Goal: Task Accomplishment & Management: Manage account settings

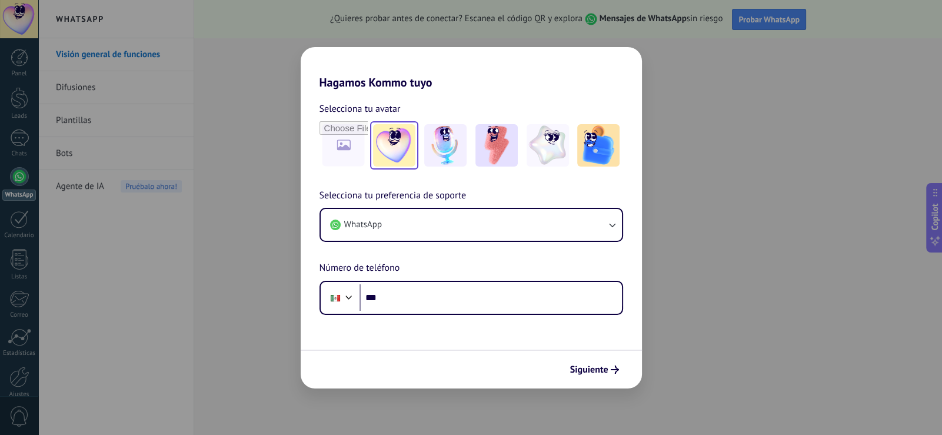
click at [411, 151] on img at bounding box center [394, 145] width 42 height 42
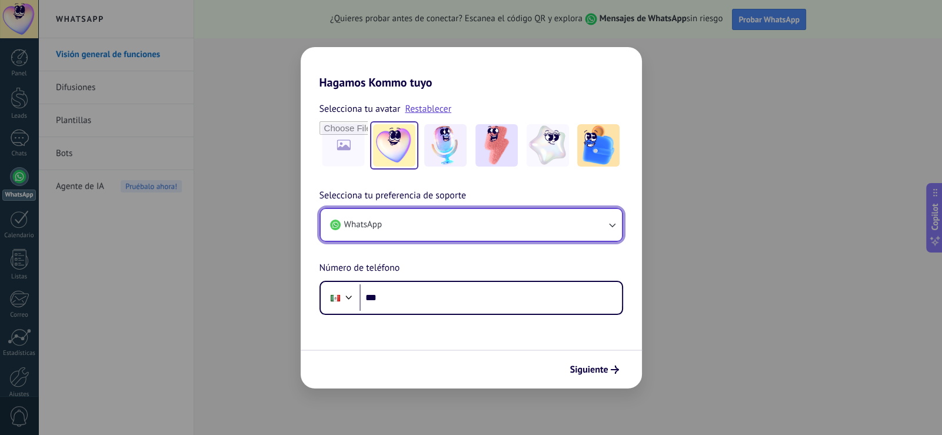
click at [384, 234] on button "WhatsApp" at bounding box center [471, 225] width 301 height 32
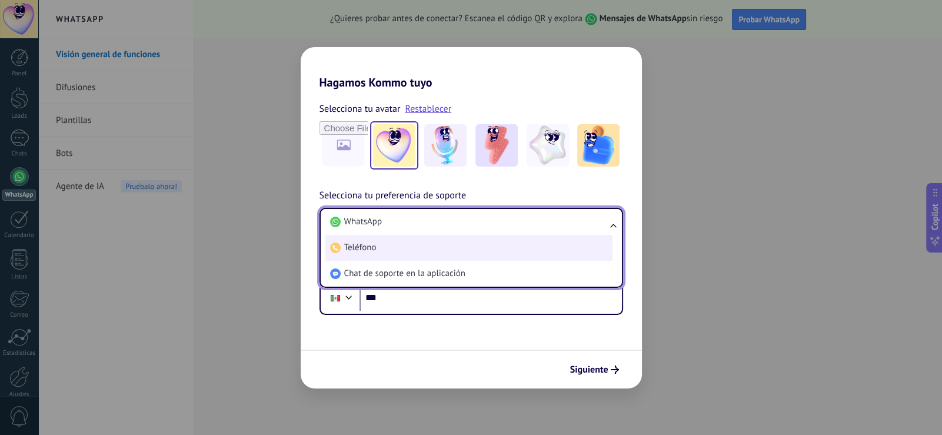
click at [388, 253] on li "Teléfono" at bounding box center [468, 248] width 287 height 26
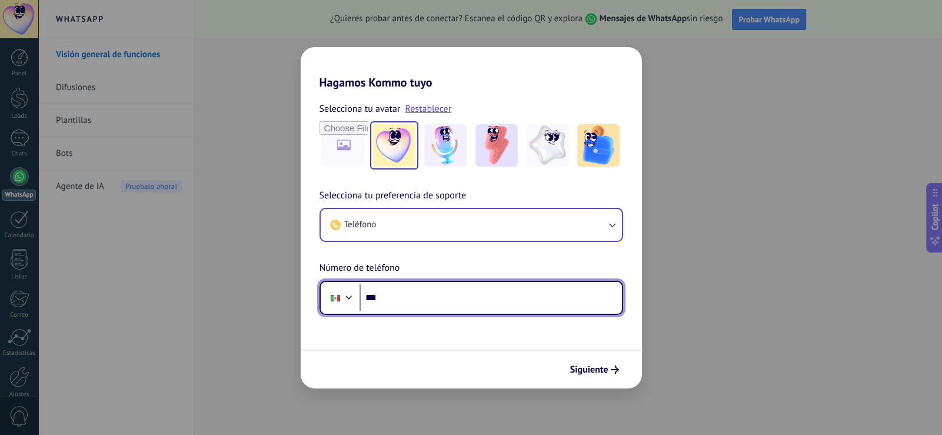
click at [348, 301] on div at bounding box center [349, 296] width 14 height 14
click at [388, 285] on input "***" at bounding box center [491, 297] width 263 height 27
click at [350, 298] on div at bounding box center [349, 296] width 14 height 14
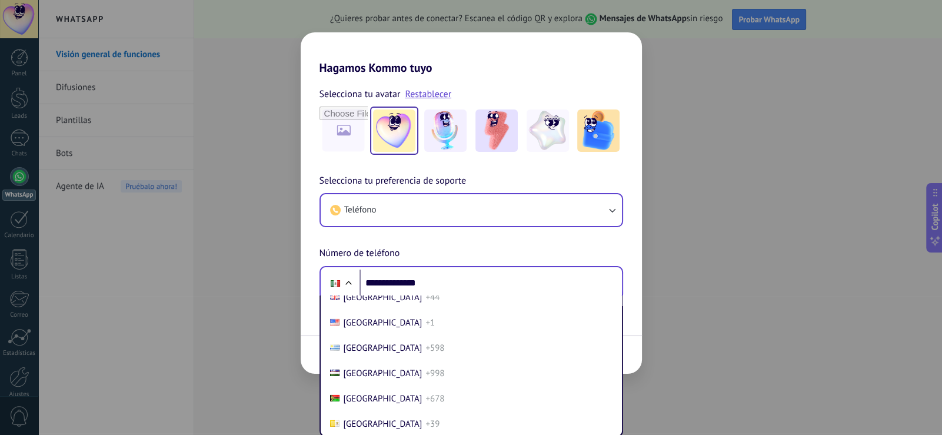
scroll to position [5051, 0]
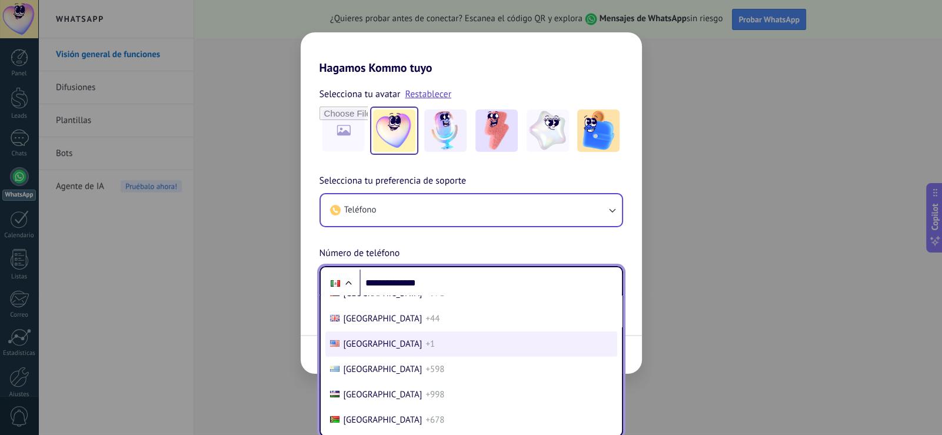
click at [470, 357] on li "[GEOGRAPHIC_DATA] +1" at bounding box center [471, 343] width 292 height 25
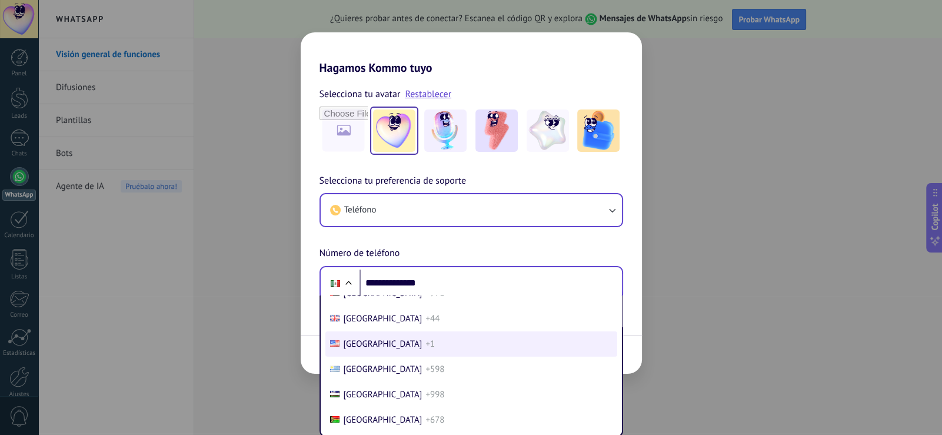
scroll to position [0, 0]
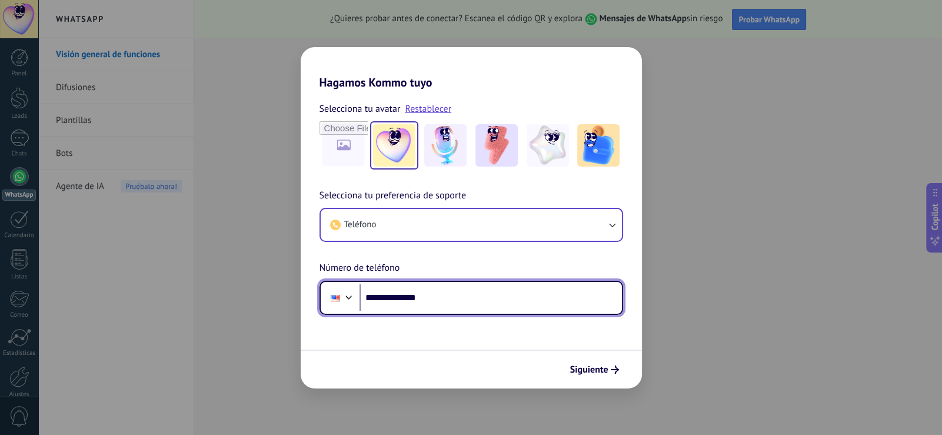
drag, startPoint x: 451, startPoint y: 298, endPoint x: 375, endPoint y: 307, distance: 77.1
click at [375, 307] on input "**********" at bounding box center [491, 297] width 263 height 27
type input "**********"
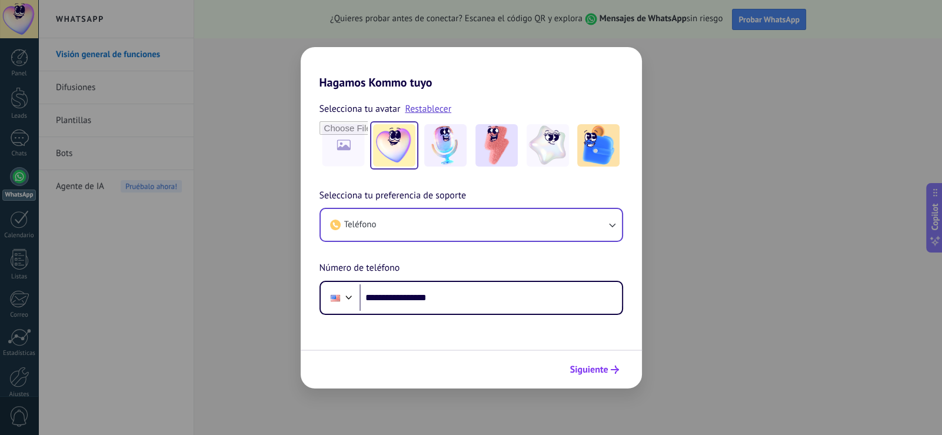
click at [587, 370] on span "Siguiente" at bounding box center [589, 370] width 38 height 8
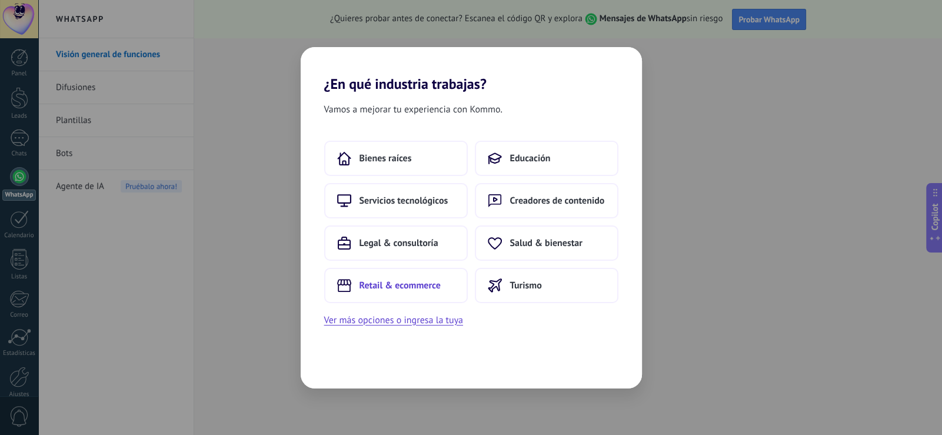
click at [400, 289] on span "Retail & ecommerce" at bounding box center [400, 286] width 81 height 12
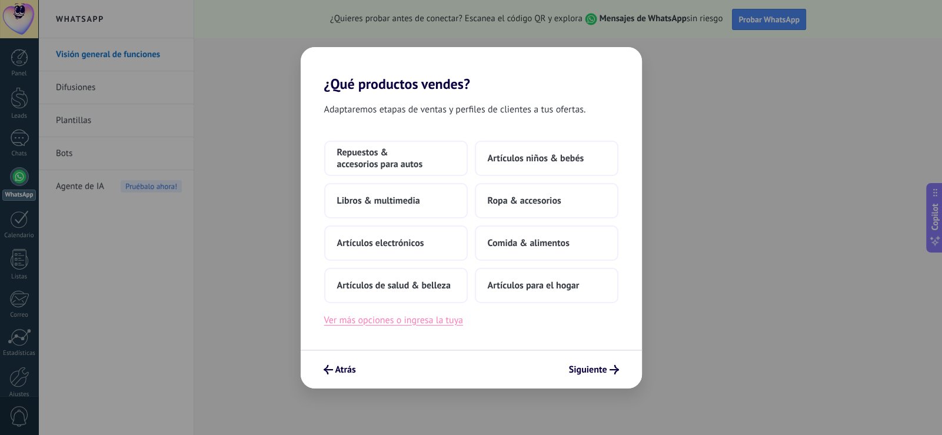
click at [398, 325] on button "Ver más opciones o ingresa la tuya" at bounding box center [393, 320] width 139 height 15
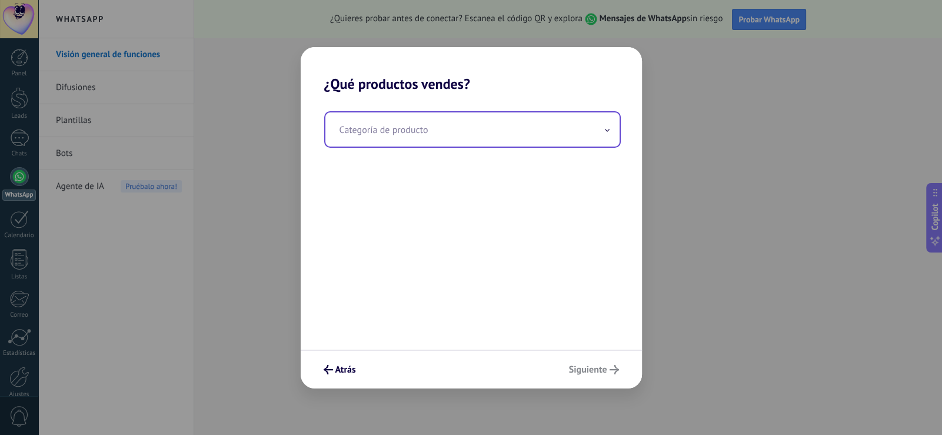
click at [359, 137] on input "text" at bounding box center [472, 129] width 294 height 34
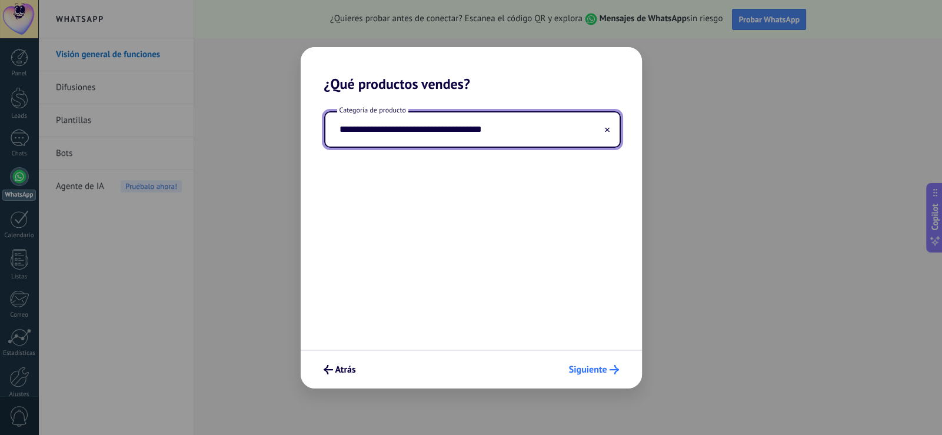
type input "**********"
click at [603, 377] on button "Siguiente" at bounding box center [594, 370] width 61 height 20
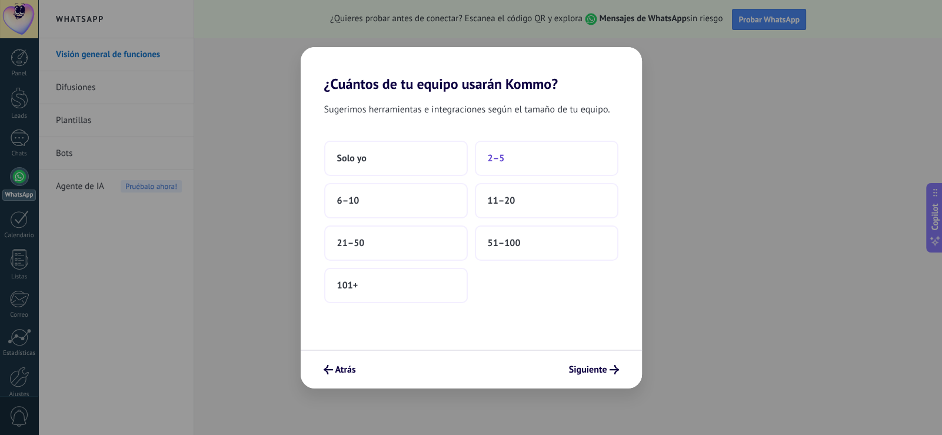
click at [493, 160] on span "2–5" at bounding box center [496, 158] width 17 height 12
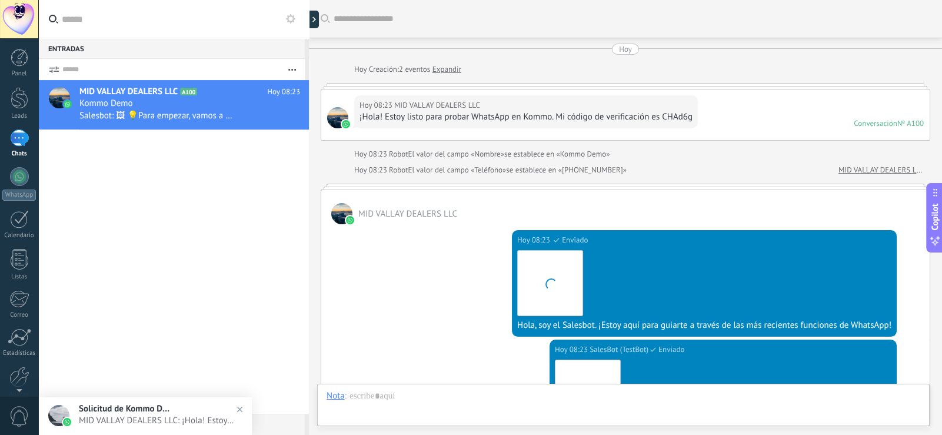
scroll to position [343, 0]
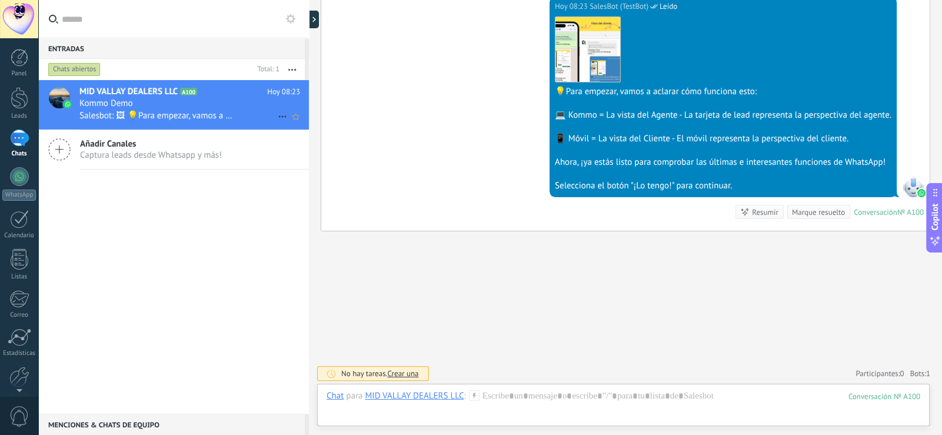
click at [168, 102] on div "Kommo Demo" at bounding box center [189, 104] width 221 height 12
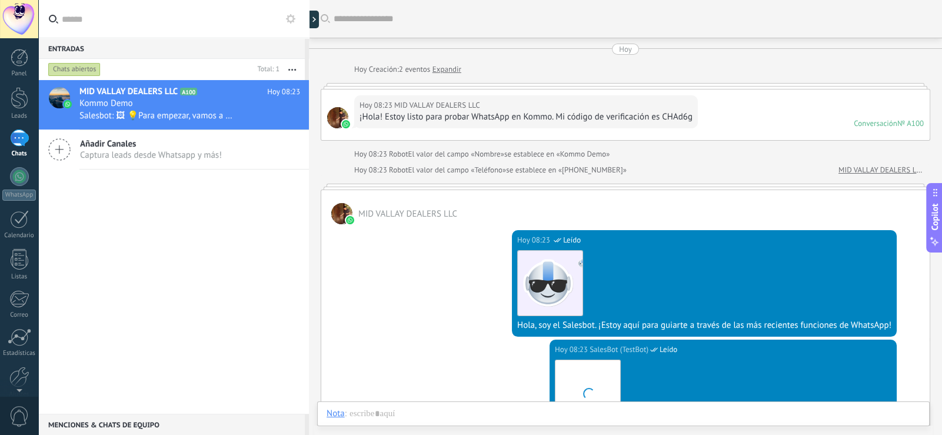
scroll to position [238, 0]
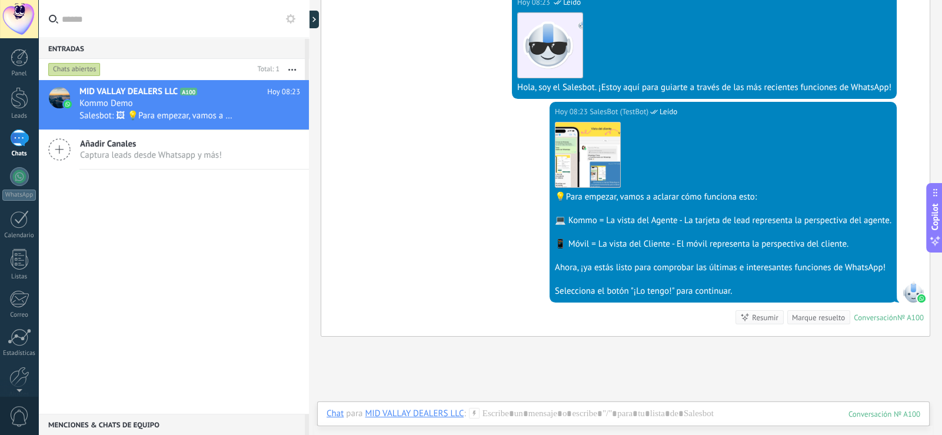
click at [127, 146] on span "Añadir Canales" at bounding box center [151, 143] width 142 height 11
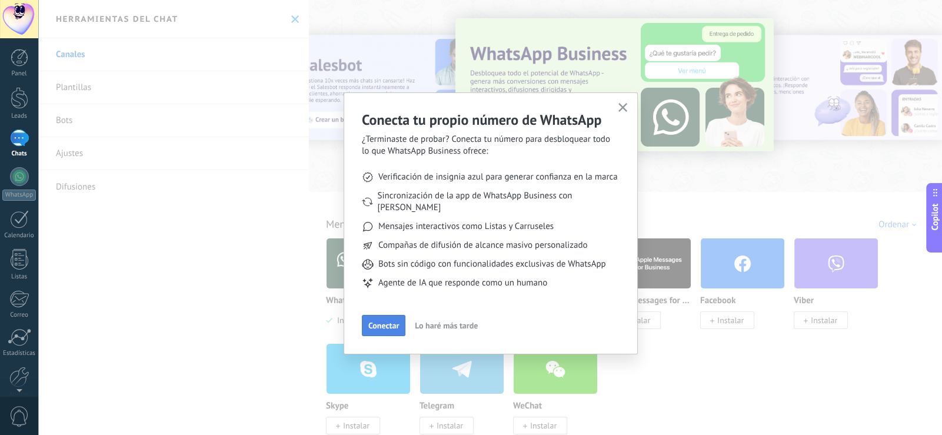
click at [376, 321] on span "Conectar" at bounding box center [383, 325] width 31 height 8
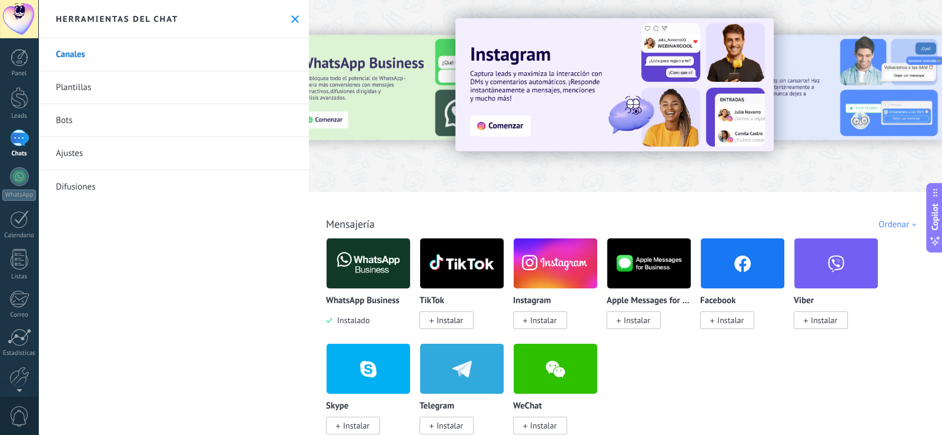
click at [413, 79] on div at bounding box center [337, 95] width 258 height 106
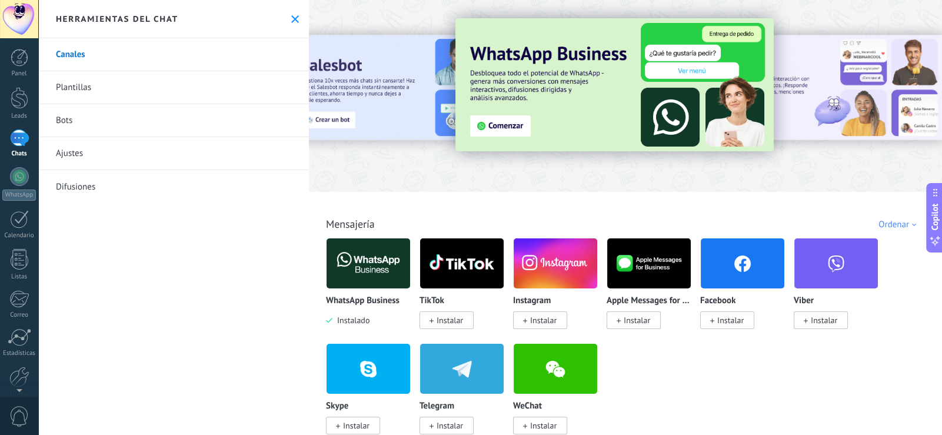
click at [363, 109] on div at bounding box center [337, 95] width 258 height 106
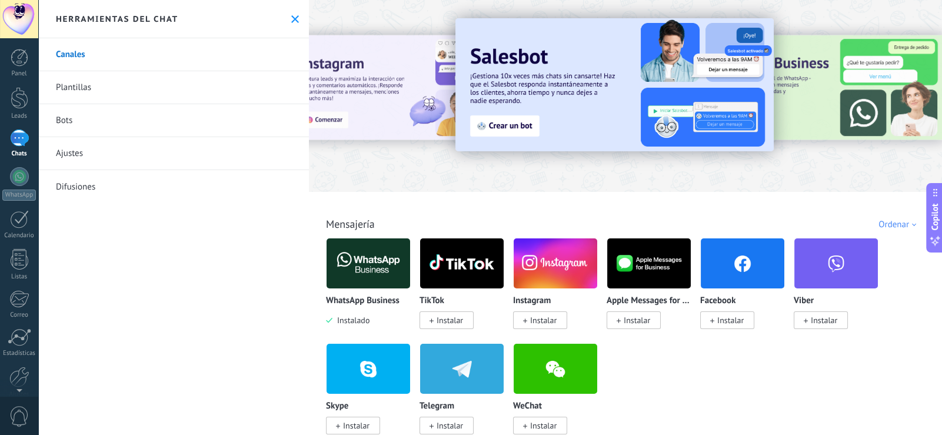
click at [71, 155] on link "Ajustes" at bounding box center [173, 153] width 271 height 33
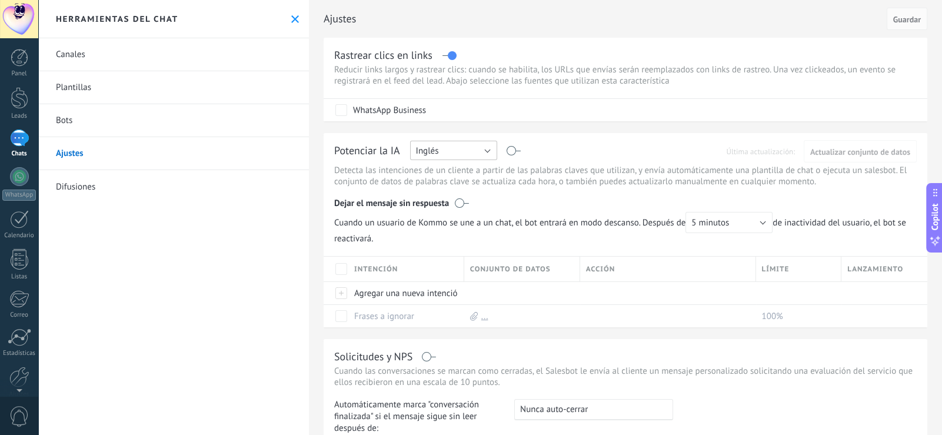
click at [490, 150] on button "Inglés" at bounding box center [453, 150] width 87 height 19
click at [431, 190] on span "Español" at bounding box center [448, 191] width 90 height 11
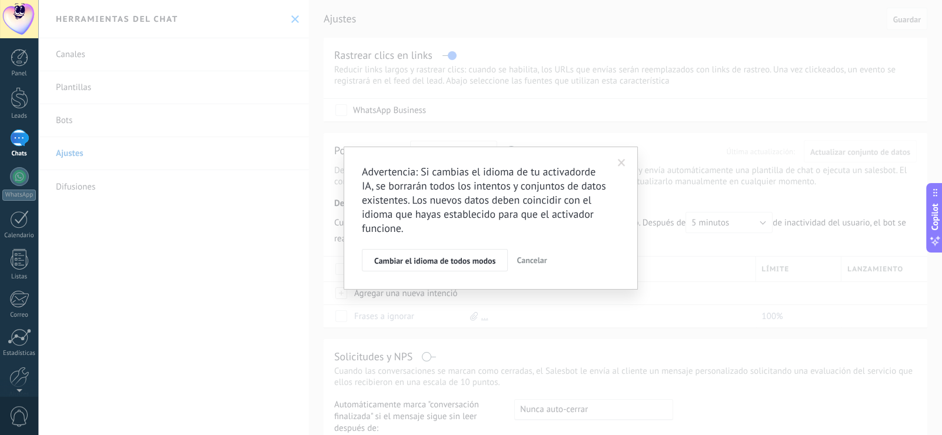
click at [620, 164] on span at bounding box center [622, 163] width 8 height 8
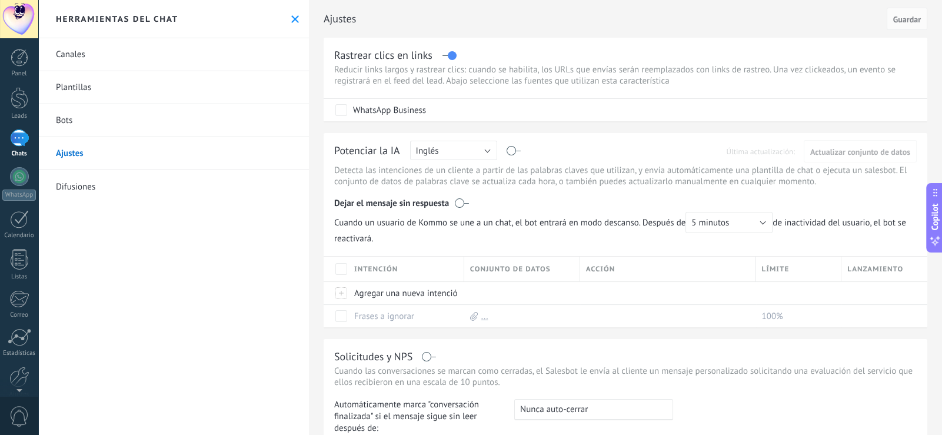
click at [22, 138] on div "1" at bounding box center [19, 137] width 19 height 17
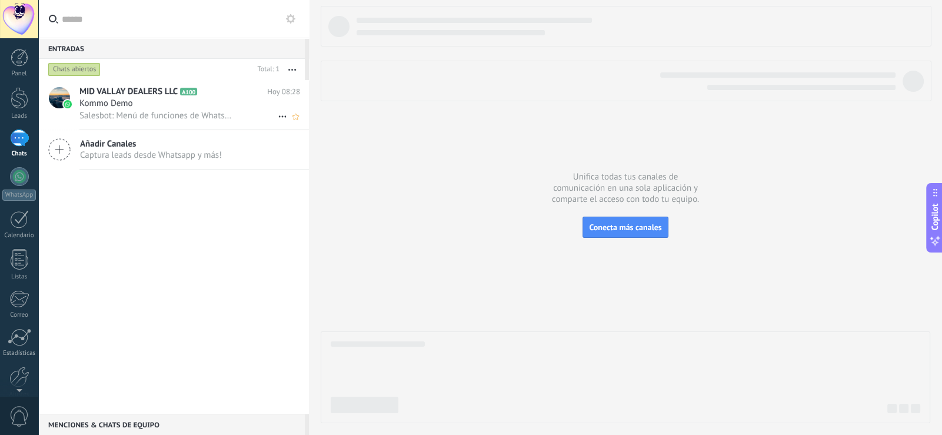
click at [138, 105] on h3 "Kommo Demo" at bounding box center [108, 104] width 59 height 12
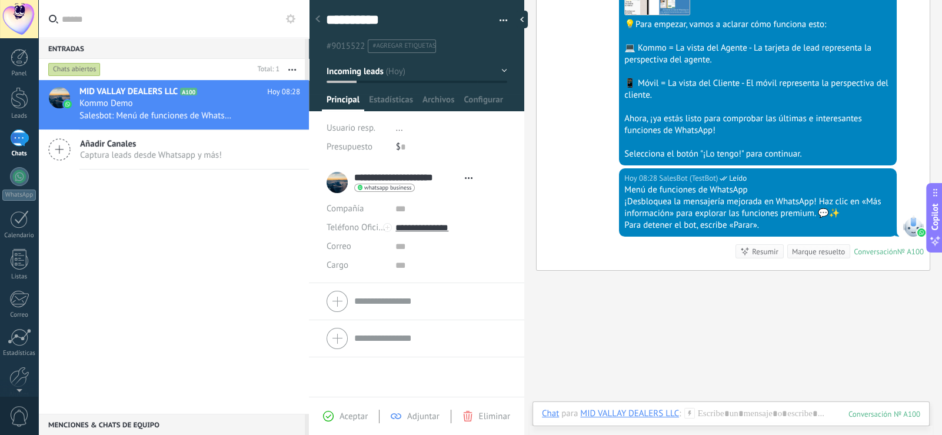
scroll to position [316, 0]
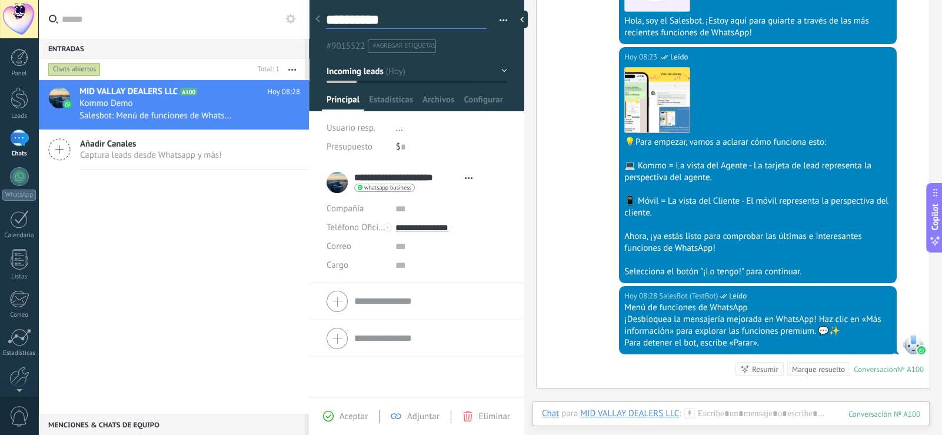
click at [378, 21] on textarea "**********" at bounding box center [406, 20] width 161 height 18
click at [356, 71] on span "Incoming leads" at bounding box center [355, 70] width 57 height 11
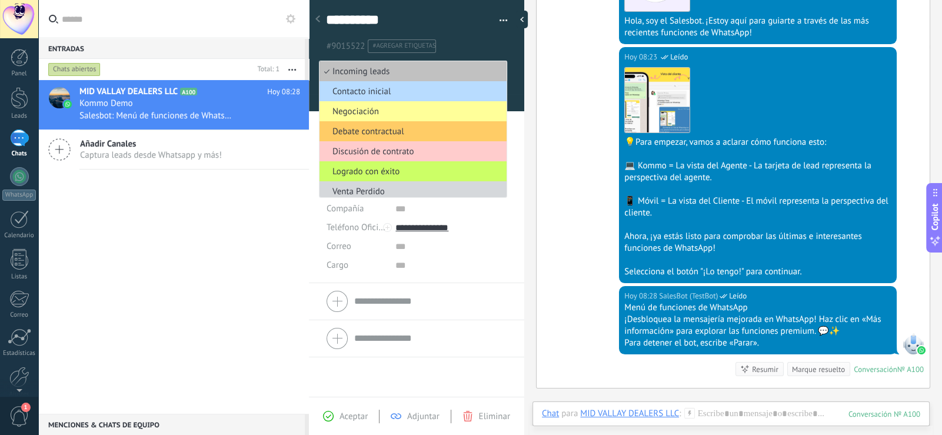
click at [386, 94] on span "Contacto inicial" at bounding box center [412, 91] width 184 height 11
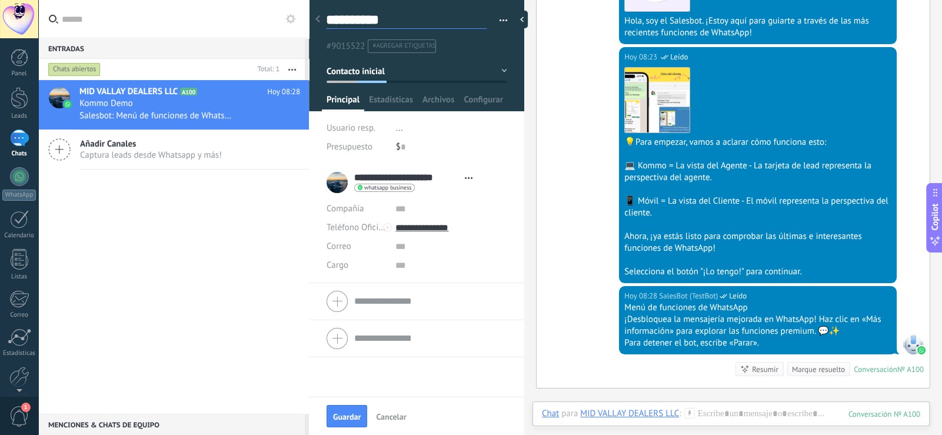
click at [374, 23] on textarea "**********" at bounding box center [406, 20] width 161 height 18
click at [494, 18] on button "button" at bounding box center [499, 21] width 17 height 18
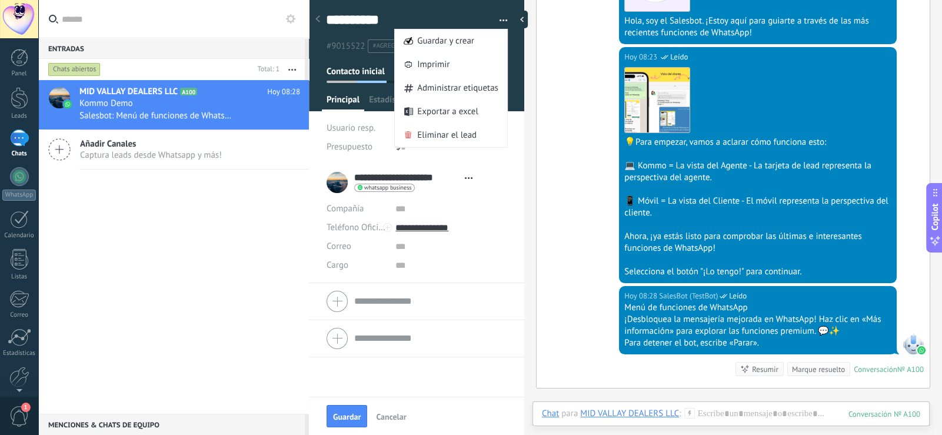
click at [500, 22] on span "button" at bounding box center [504, 22] width 8 height 2
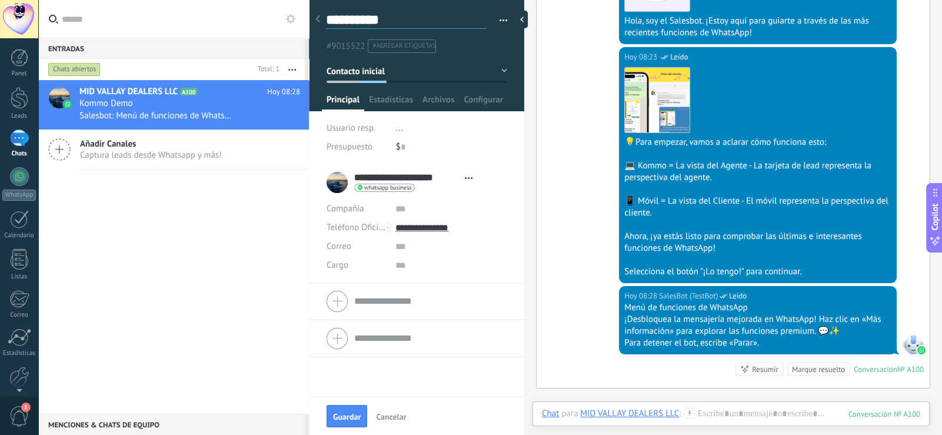
click at [354, 22] on textarea "**********" at bounding box center [406, 20] width 161 height 18
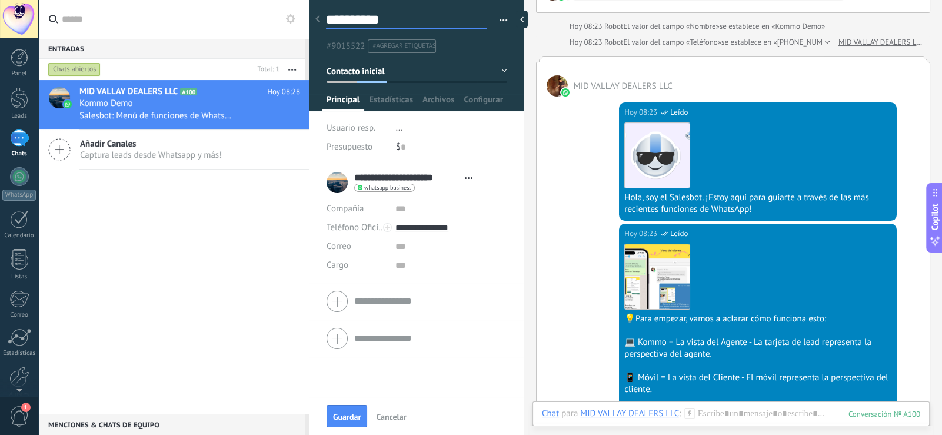
scroll to position [81, 0]
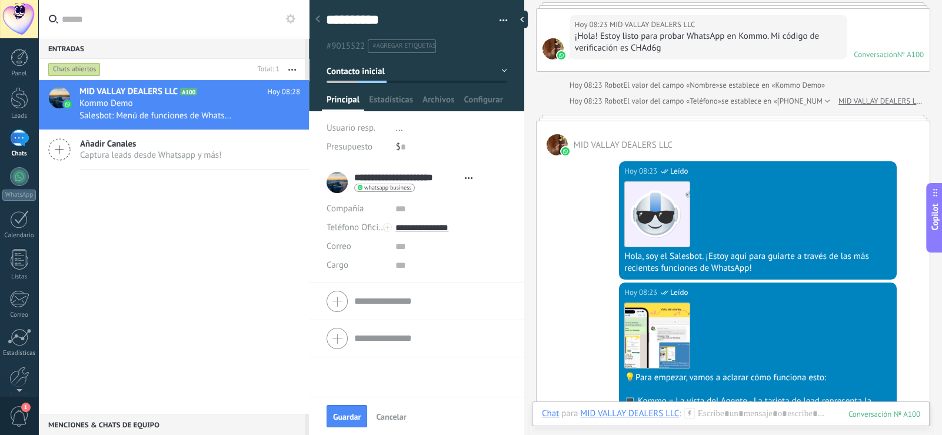
click at [664, 54] on div "Hoy 08:23 MID VALLAY DEALERS LLC ¡Hola! Estoy listo para probar WhatsApp en Kom…" at bounding box center [709, 37] width 278 height 45
drag, startPoint x: 663, startPoint y: 49, endPoint x: 630, endPoint y: 52, distance: 33.1
click at [630, 52] on div "¡Hola! Estoy listo para probar WhatsApp en Kommo. Mi código de verificación es …" at bounding box center [708, 43] width 267 height 24
copy div "CHAd6g"
click at [557, 231] on div "Hoy 08:23 SalesBot (TestBot) Leído Descargar Hola, soy el Salesbot. ¡Estoy aquí…" at bounding box center [733, 218] width 393 height 127
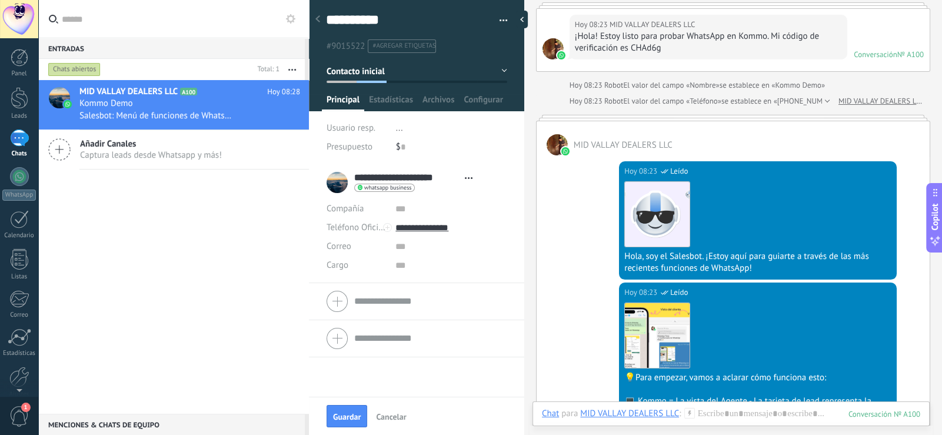
click at [708, 260] on div "Hola, soy el Salesbot. ¡Estoy aquí para guiarte a través de las más recientes f…" at bounding box center [757, 263] width 267 height 24
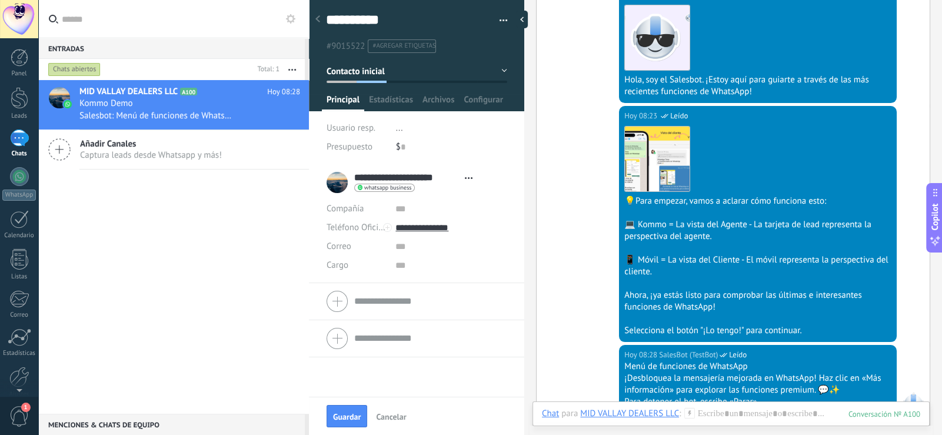
scroll to position [316, 0]
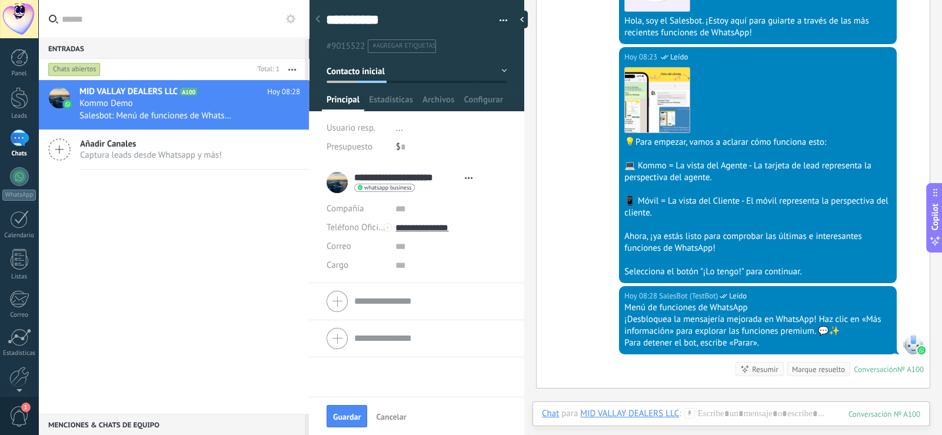
click at [736, 270] on div "Selecciona el botón "¡Lo tengo!" para continuar." at bounding box center [757, 272] width 267 height 12
click at [125, 145] on span "Añadir Canales" at bounding box center [151, 143] width 142 height 11
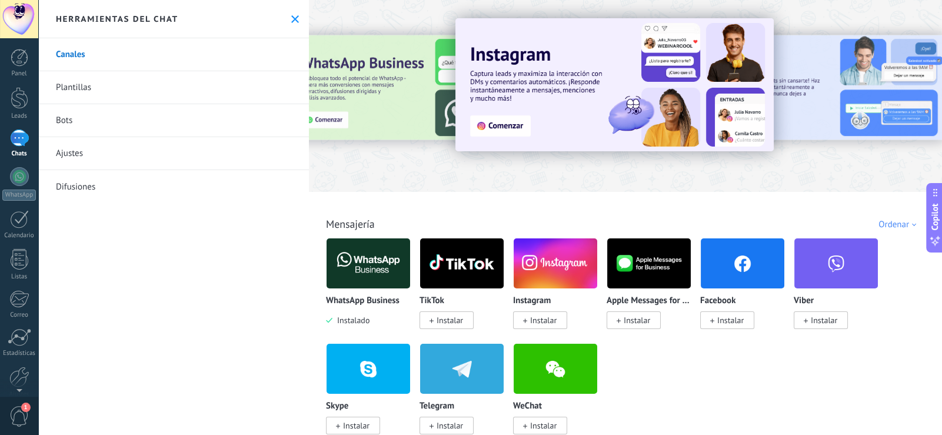
click at [82, 57] on link "Canales" at bounding box center [173, 54] width 271 height 33
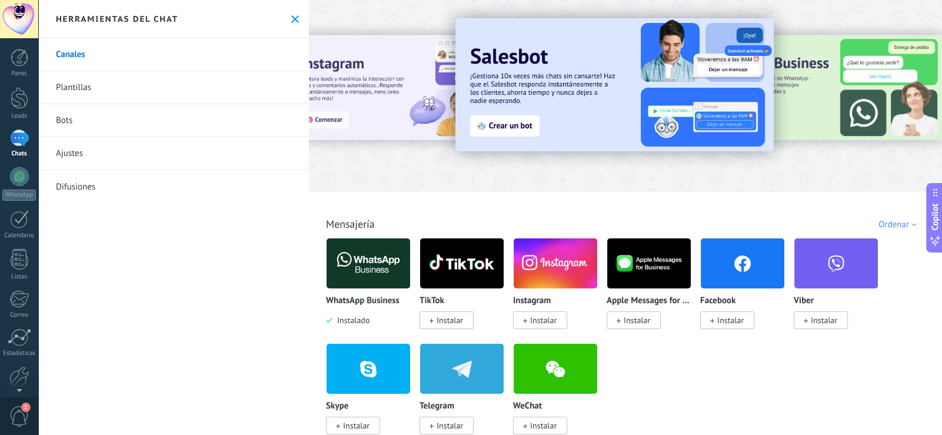
click at [77, 185] on link "Difusiones" at bounding box center [173, 186] width 271 height 33
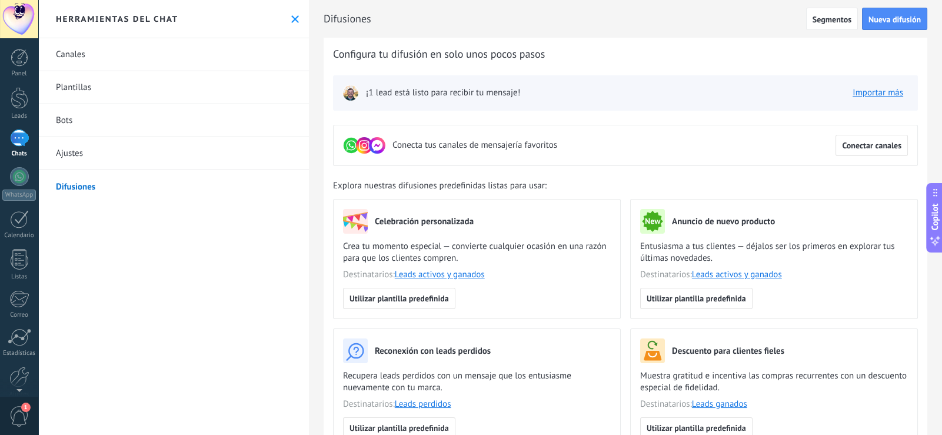
click at [453, 98] on span "¡1 lead está listo para recibir tu mensaje!" at bounding box center [443, 93] width 154 height 12
click at [875, 93] on link "Importar más" at bounding box center [878, 92] width 51 height 11
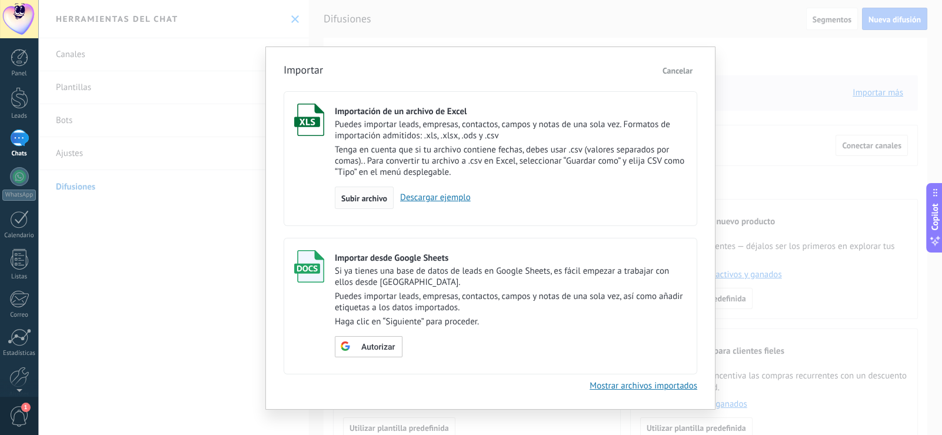
click at [369, 199] on span "Subir archivo" at bounding box center [364, 198] width 46 height 8
click at [0, 0] on input "Importación de un archivo de Excel Puedes importar leads, empresas, contactos, …" at bounding box center [0, 0] width 0 height 0
click at [364, 200] on span "Subir archivo" at bounding box center [364, 198] width 46 height 8
click at [0, 0] on input "Importación de un archivo de Excel Puedes importar leads, empresas, contactos, …" at bounding box center [0, 0] width 0 height 0
